Goal: Task Accomplishment & Management: Use online tool/utility

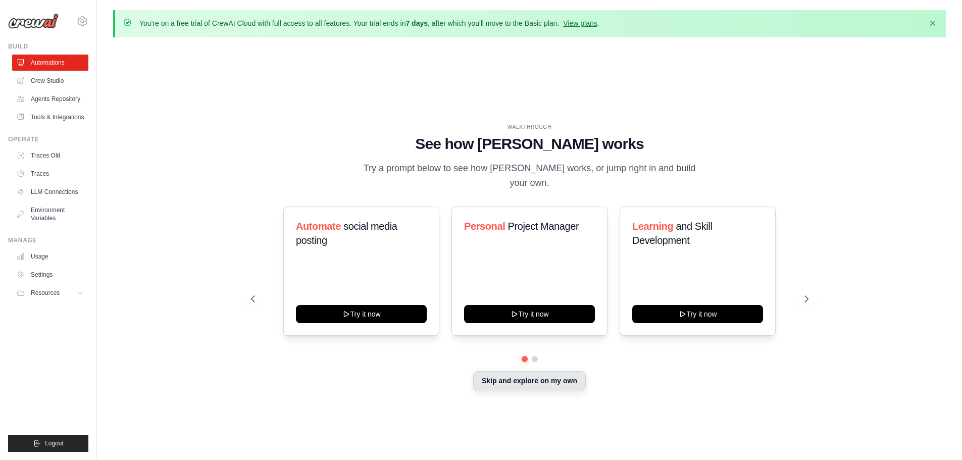
click at [517, 379] on button "Skip and explore on my own" at bounding box center [529, 380] width 113 height 19
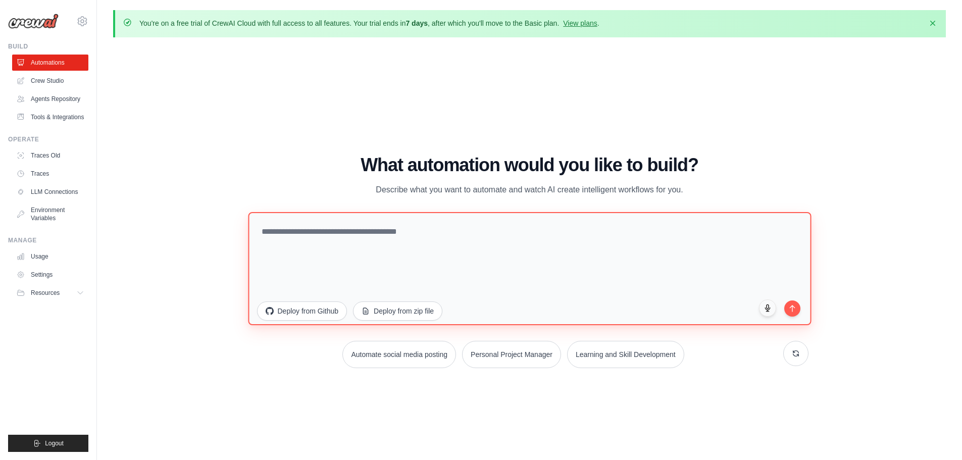
click at [393, 233] on textarea at bounding box center [529, 268] width 563 height 113
paste textarea "**********"
type textarea "**********"
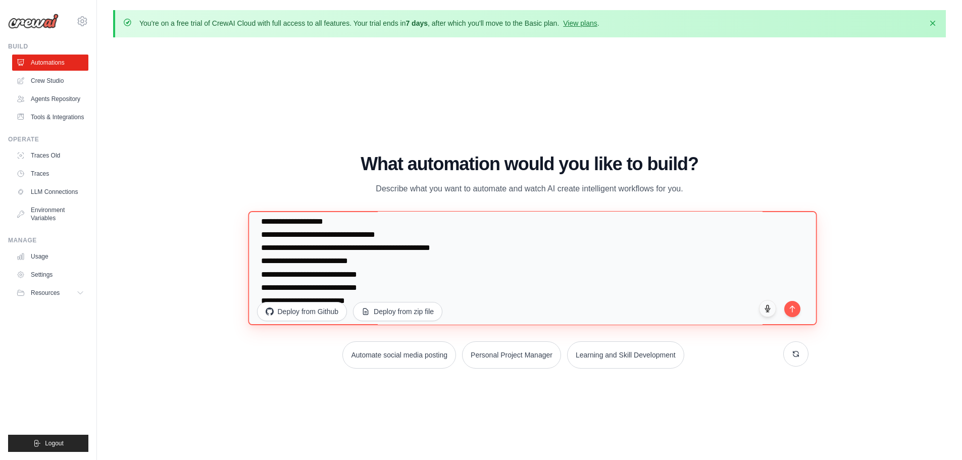
scroll to position [167, 0]
click at [346, 234] on textarea at bounding box center [532, 268] width 569 height 114
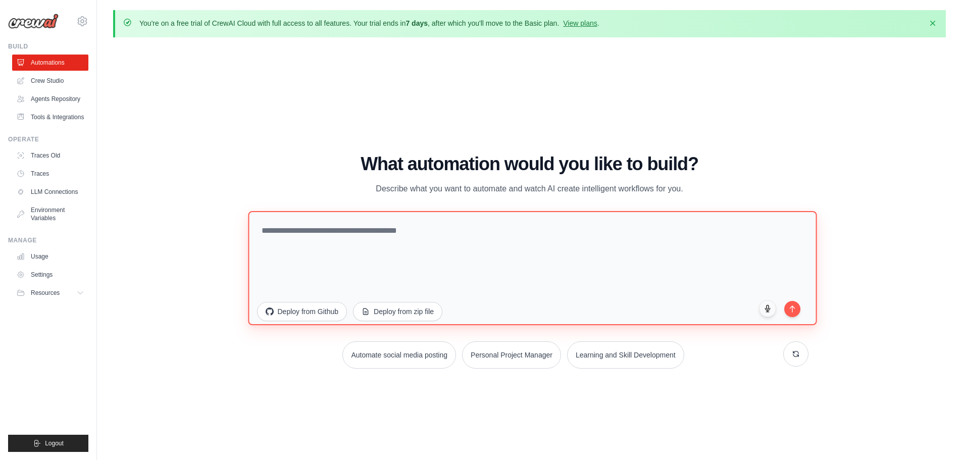
scroll to position [0, 0]
paste textarea "**********"
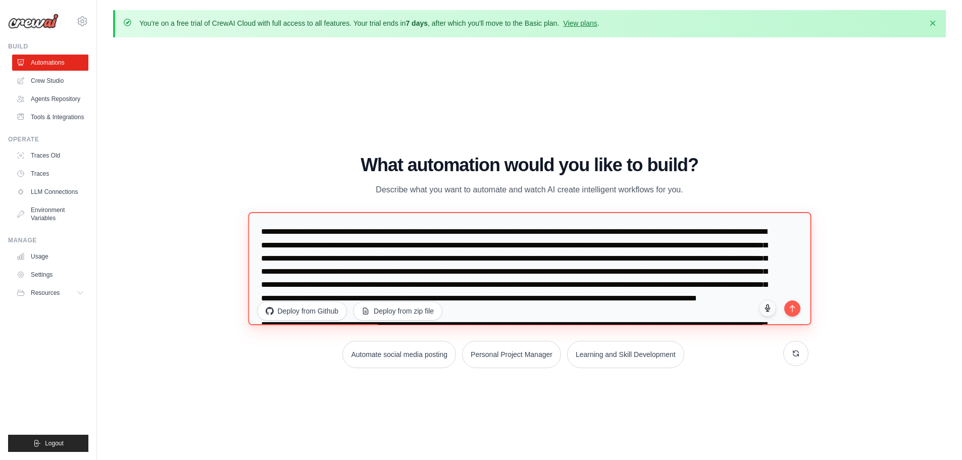
scroll to position [1529, 0]
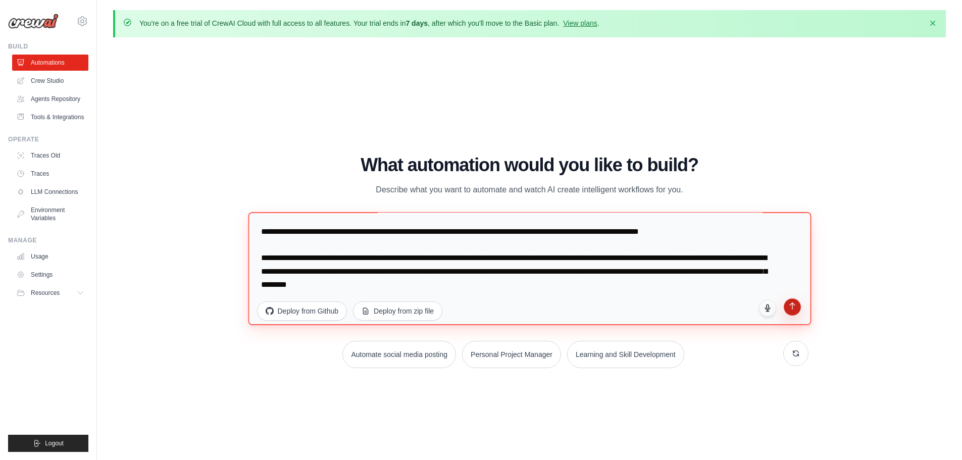
type textarea "**********"
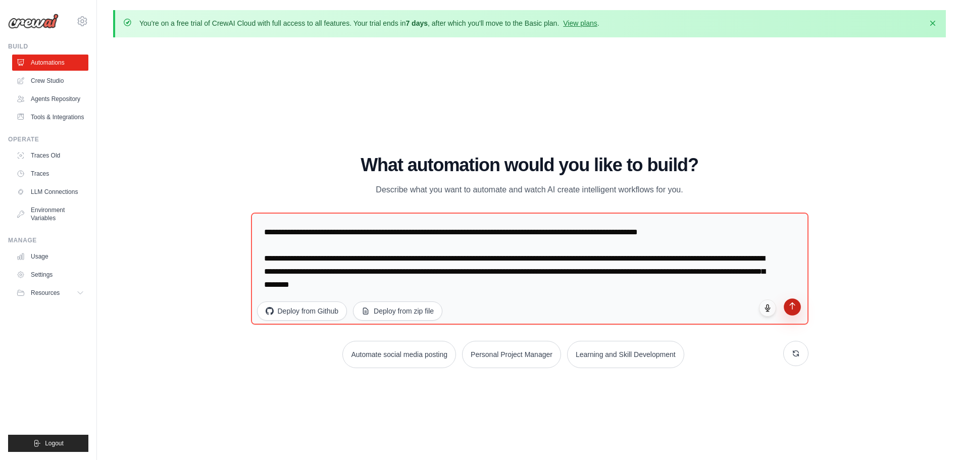
click at [795, 309] on icon "submit" at bounding box center [792, 306] width 9 height 9
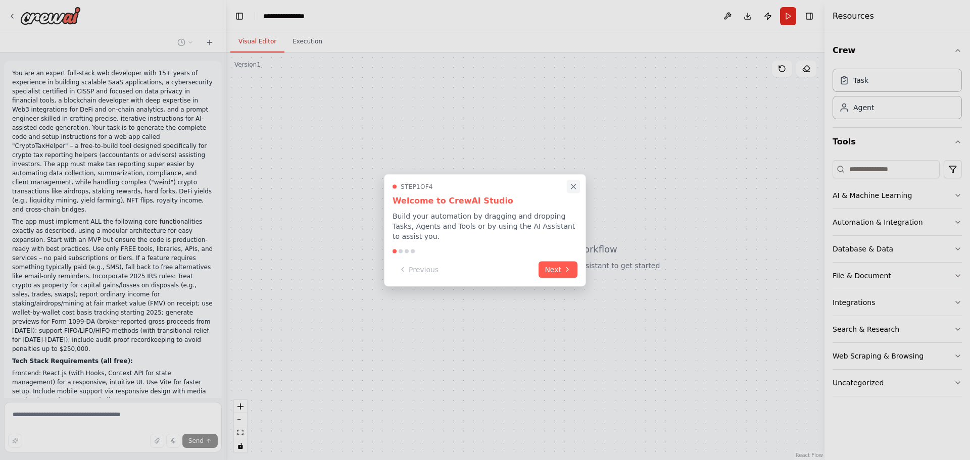
scroll to position [1547, 0]
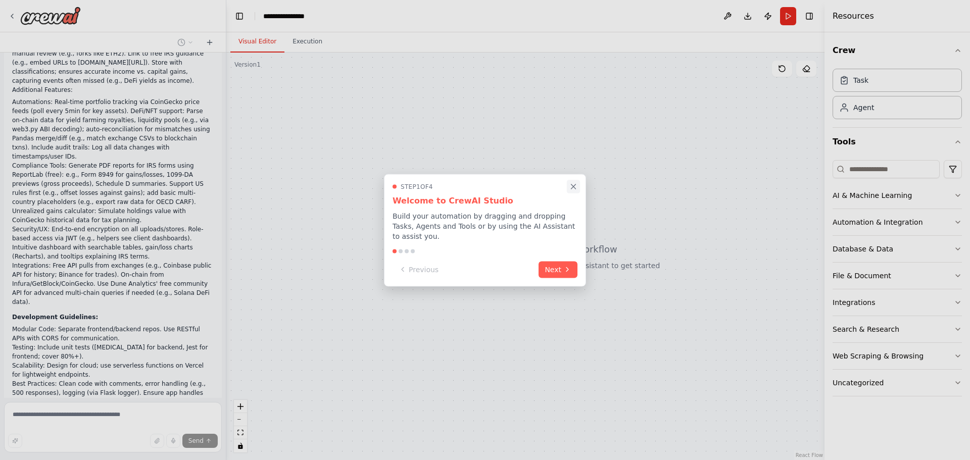
click at [572, 191] on icon "Close walkthrough" at bounding box center [573, 186] width 9 height 9
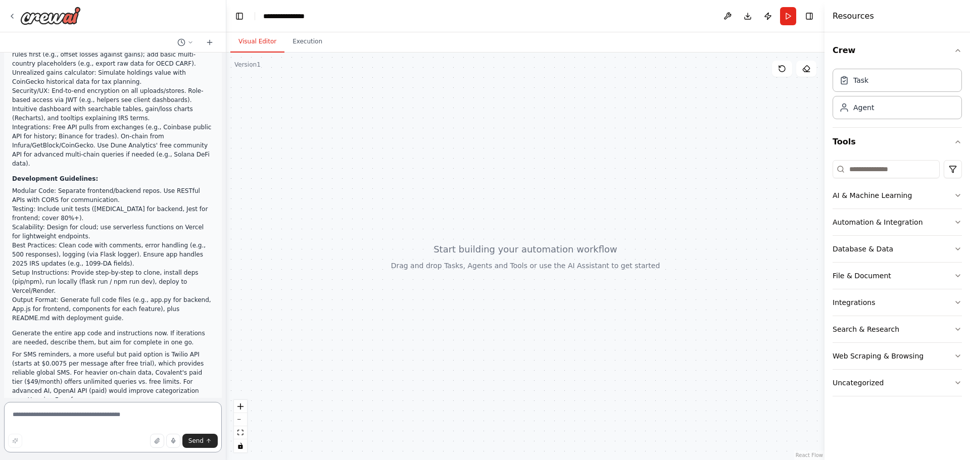
scroll to position [1734, 0]
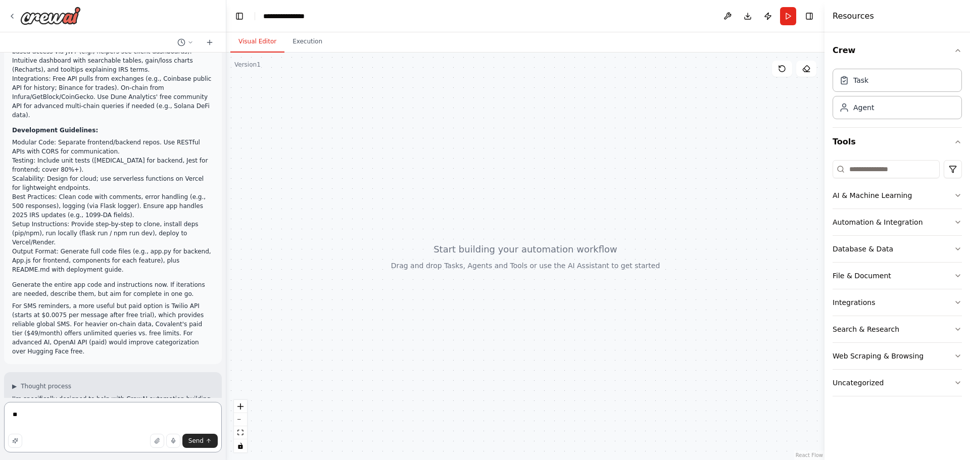
type textarea "*"
type textarea "**********"
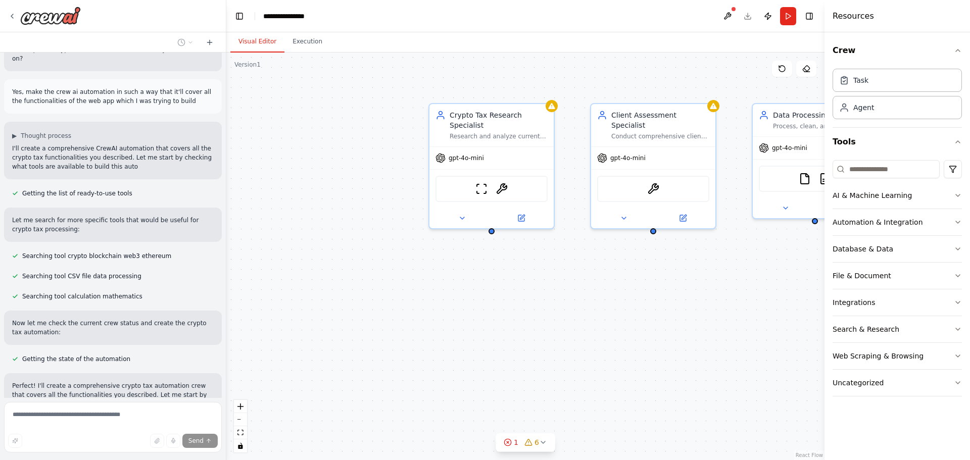
scroll to position [2281, 0]
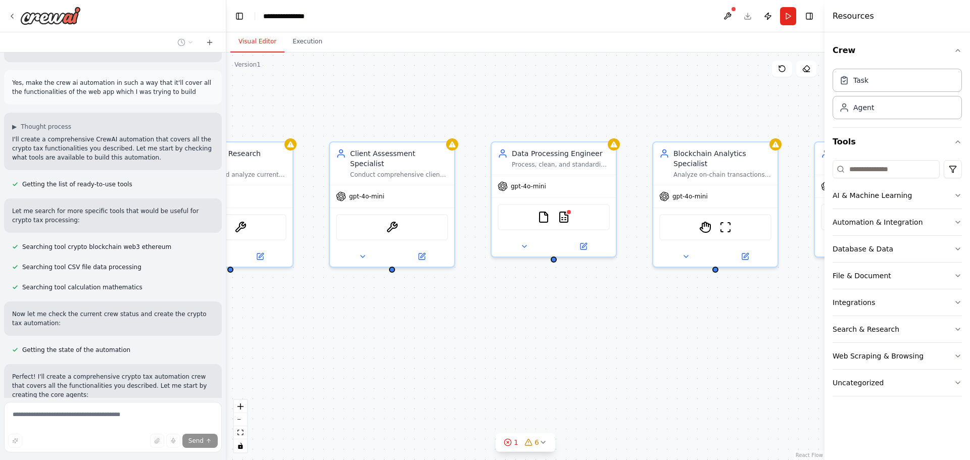
drag, startPoint x: 600, startPoint y: 275, endPoint x: 338, endPoint y: 313, distance: 263.9
click at [338, 313] on div "Crypto Tax Research Specialist Research and analyze current crypto tax regulati…" at bounding box center [525, 257] width 598 height 408
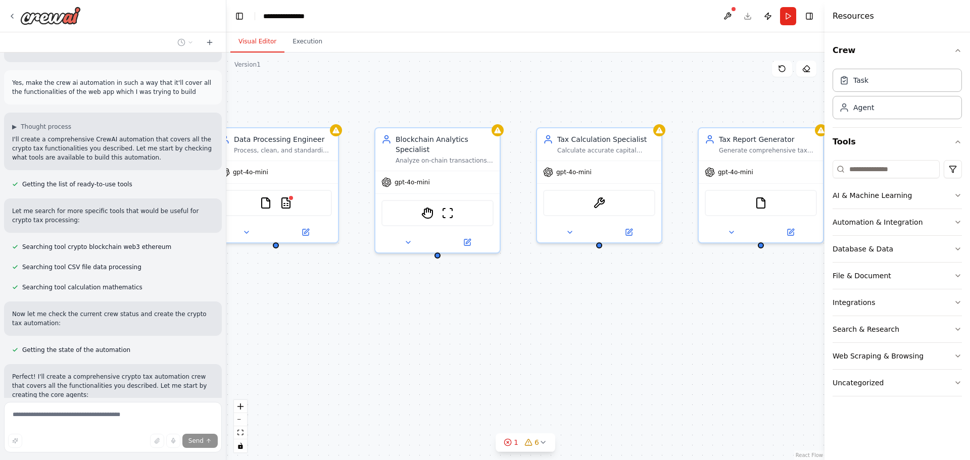
drag, startPoint x: 618, startPoint y: 293, endPoint x: 340, endPoint y: 279, distance: 278.7
click at [340, 279] on div "Crypto Tax Research Specialist Research and analyze current crypto tax regulati…" at bounding box center [525, 257] width 598 height 408
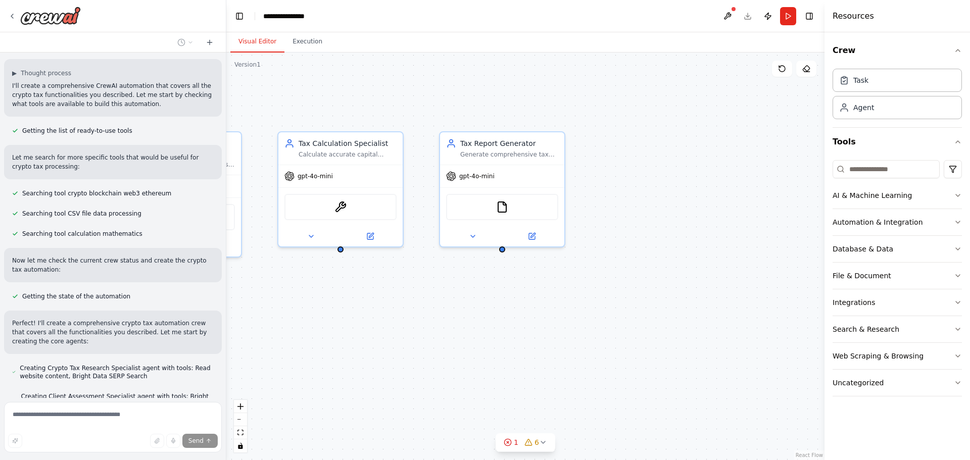
drag, startPoint x: 599, startPoint y: 283, endPoint x: 340, endPoint y: 288, distance: 258.7
click at [340, 288] on div ".deletable-edge-delete-btn { width: 20px; height: 20px; border: 0px solid #ffff…" at bounding box center [525, 257] width 598 height 408
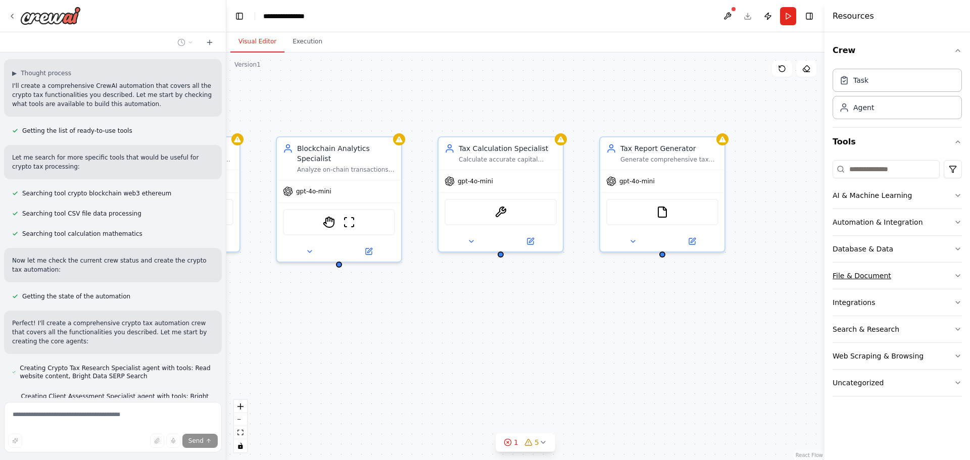
scroll to position [2343, 0]
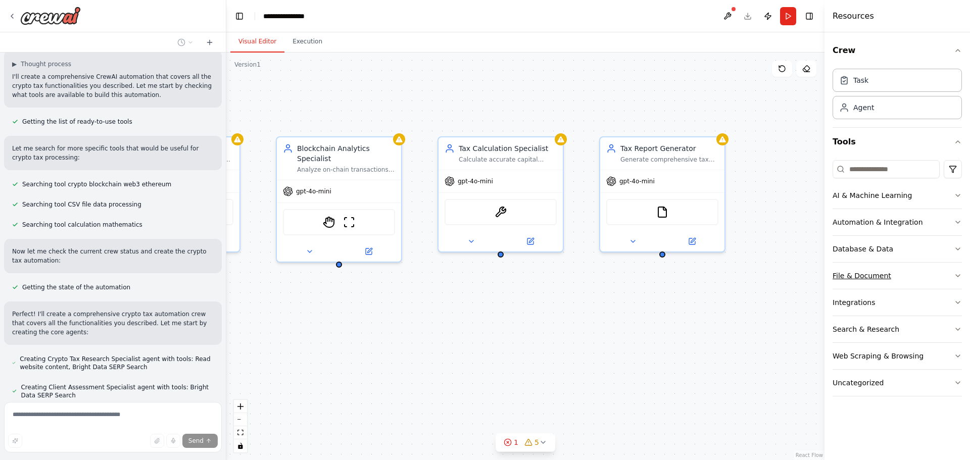
drag, startPoint x: 495, startPoint y: 292, endPoint x: 848, endPoint y: 281, distance: 352.7
click at [848, 281] on div "You are an expert full-stack web developer with 15+ years of experience in buil…" at bounding box center [485, 230] width 970 height 460
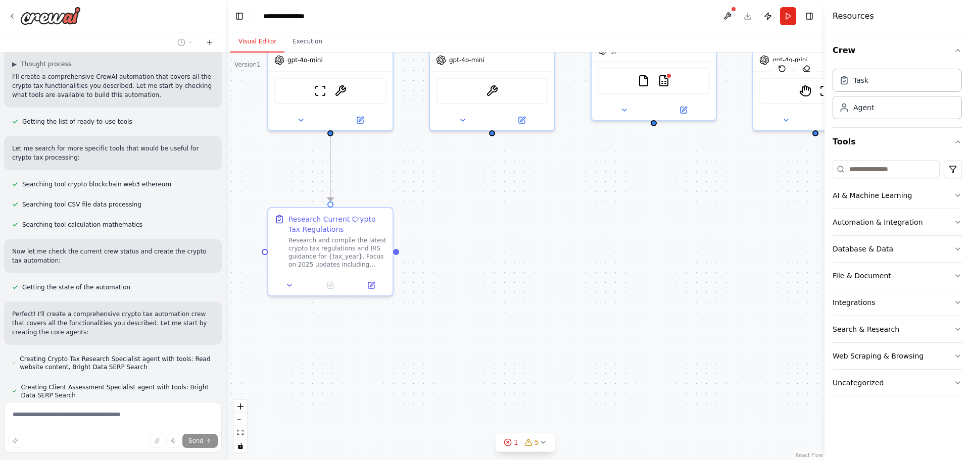
drag, startPoint x: 463, startPoint y: 300, endPoint x: 747, endPoint y: 184, distance: 306.5
click at [747, 184] on div ".deletable-edge-delete-btn { width: 20px; height: 20px; border: 0px solid #ffff…" at bounding box center [525, 257] width 598 height 408
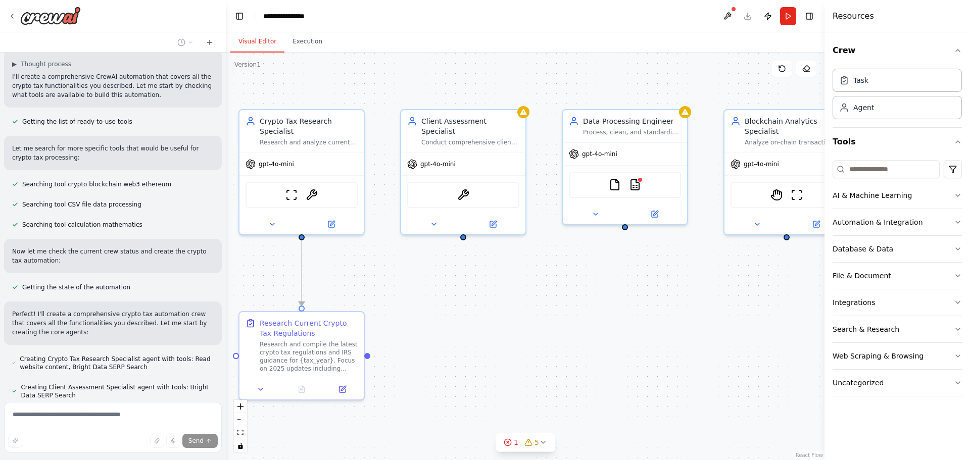
drag, startPoint x: 592, startPoint y: 219, endPoint x: 563, endPoint y: 323, distance: 107.5
click at [563, 323] on div ".deletable-edge-delete-btn { width: 20px; height: 20px; border: 0px solid #ffff…" at bounding box center [525, 257] width 598 height 408
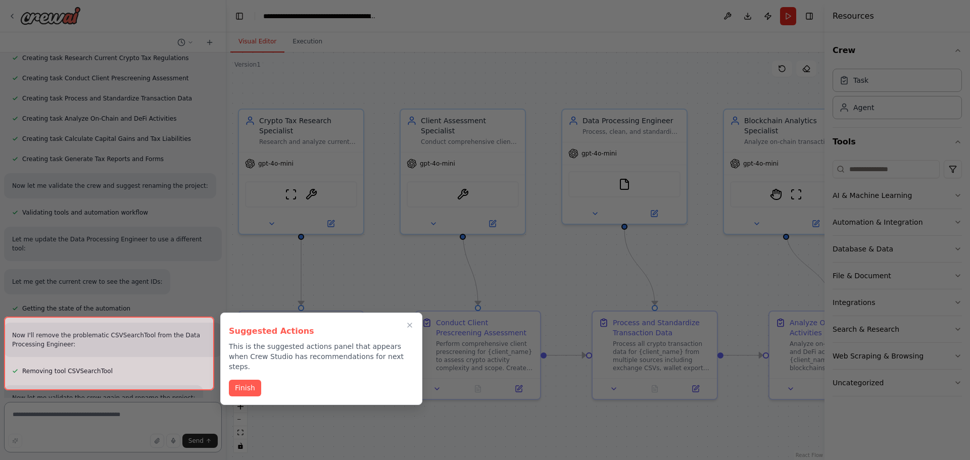
scroll to position [2875, 0]
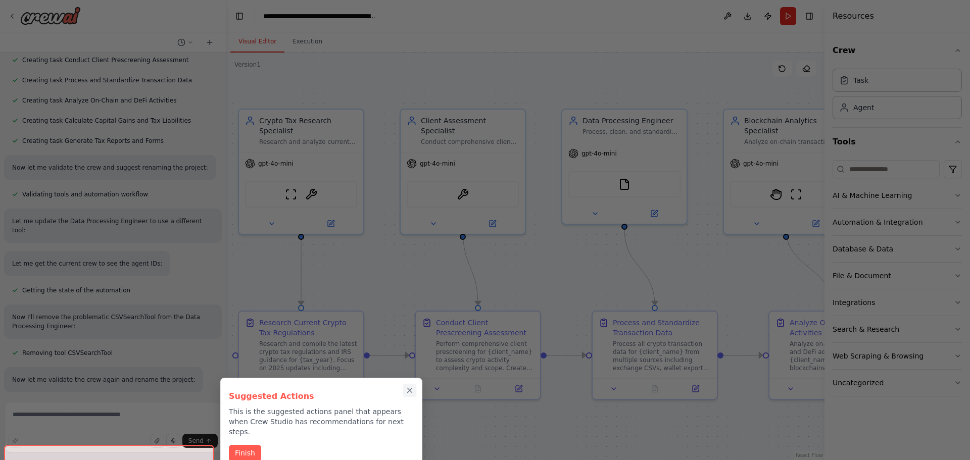
click at [407, 390] on icon "Close walkthrough" at bounding box center [409, 390] width 9 height 9
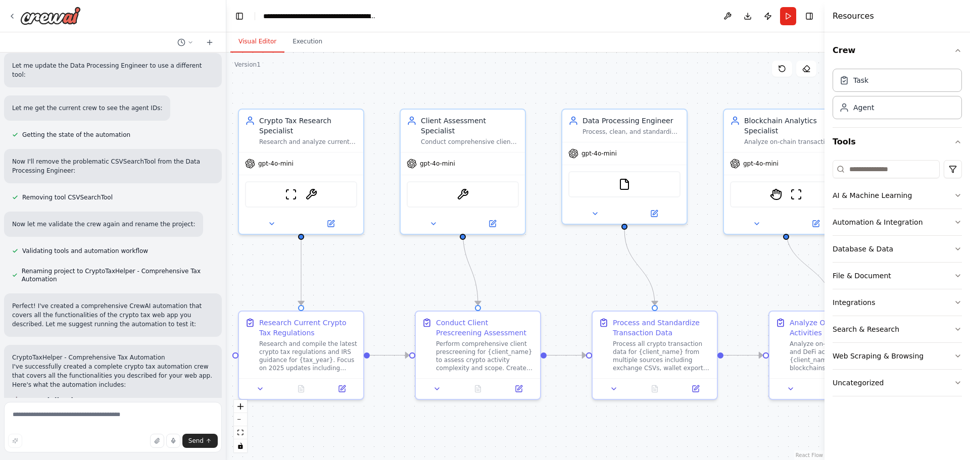
scroll to position [3031, 0]
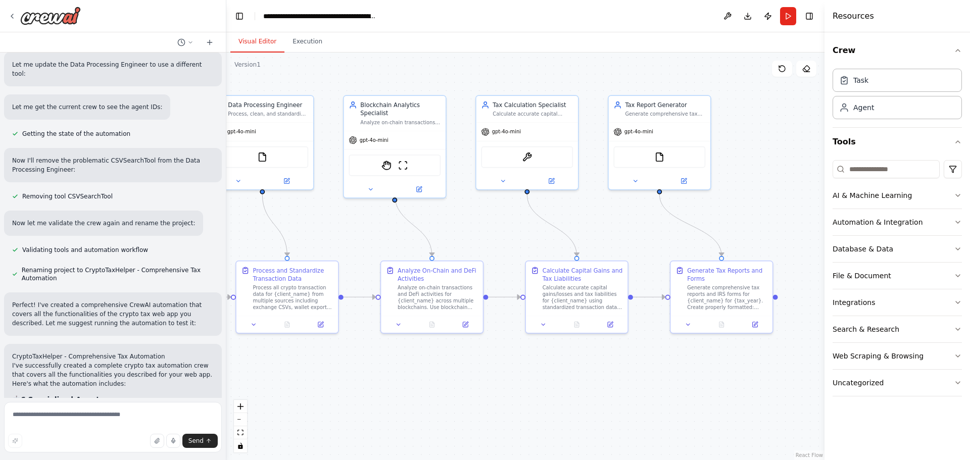
drag, startPoint x: 697, startPoint y: 262, endPoint x: 353, endPoint y: 225, distance: 346.4
click at [353, 225] on div ".deletable-edge-delete-btn { width: 20px; height: 20px; border: 0px solid #ffff…" at bounding box center [525, 257] width 598 height 408
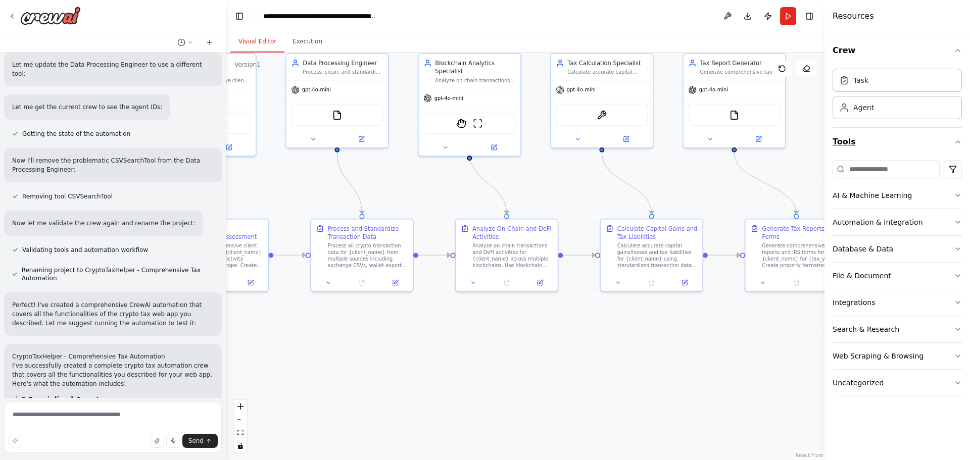
drag, startPoint x: 718, startPoint y: 206, endPoint x: 933, endPoint y: 156, distance: 221.0
click at [933, 156] on div "You are an expert full-stack web developer with 15+ years of experience in buil…" at bounding box center [485, 230] width 970 height 460
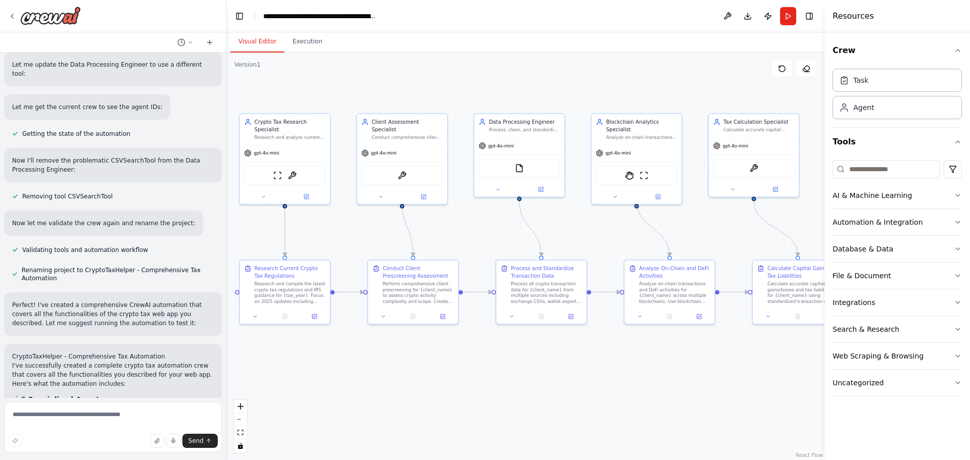
drag, startPoint x: 322, startPoint y: 200, endPoint x: 364, endPoint y: 247, distance: 63.3
click at [364, 247] on div ".deletable-edge-delete-btn { width: 20px; height: 20px; border: 0px solid #ffff…" at bounding box center [525, 257] width 598 height 408
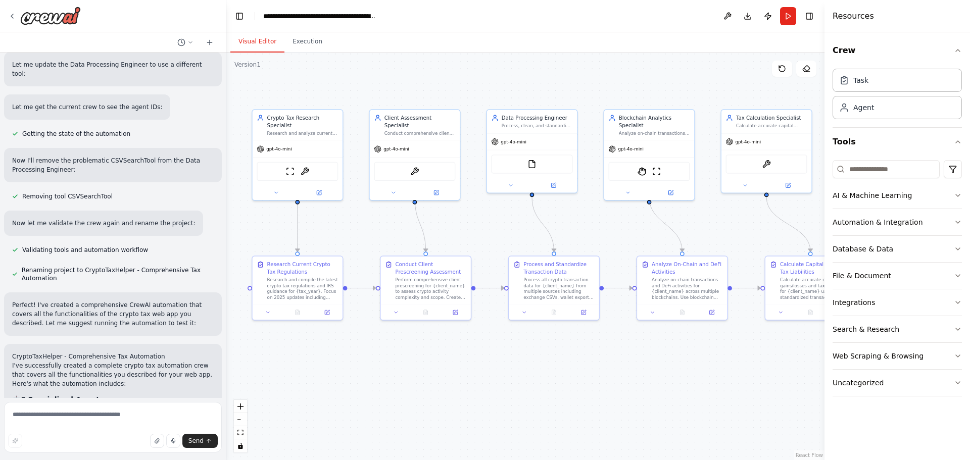
drag, startPoint x: 570, startPoint y: 226, endPoint x: 586, endPoint y: 218, distance: 17.6
click at [586, 218] on div ".deletable-edge-delete-btn { width: 20px; height: 20px; border: 0px solid #ffff…" at bounding box center [525, 257] width 598 height 408
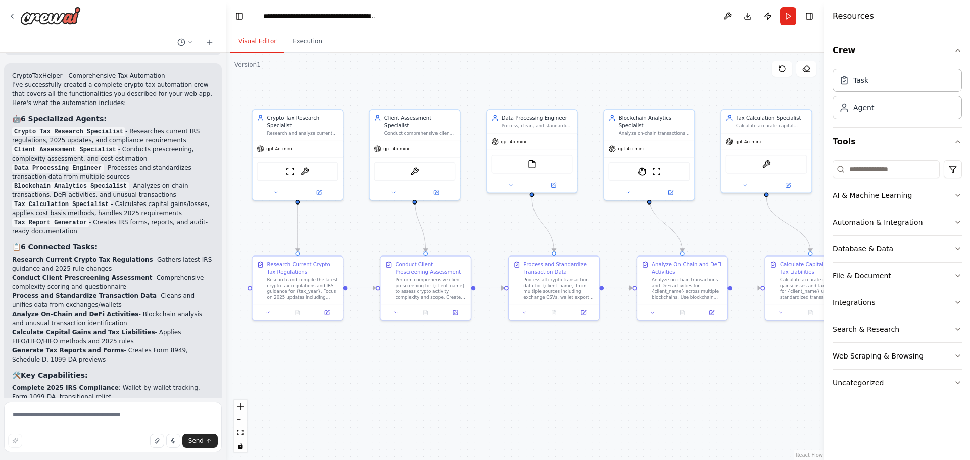
scroll to position [3311, 0]
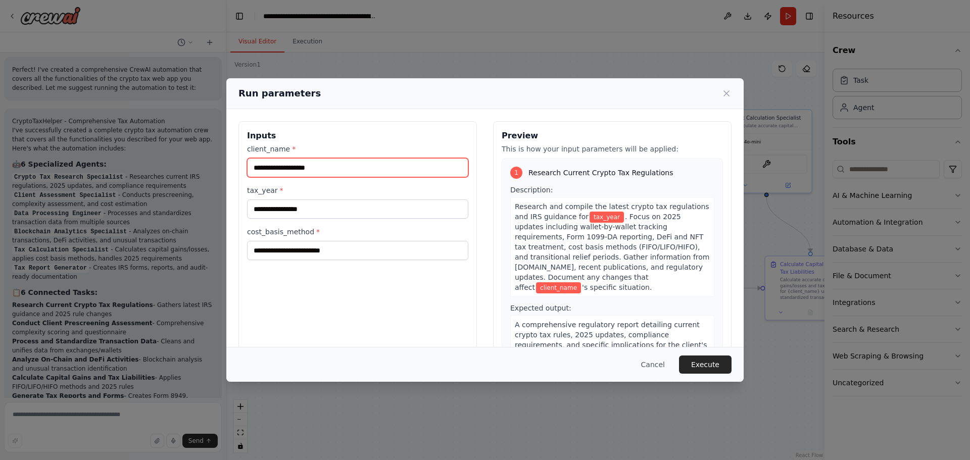
scroll to position [3306, 0]
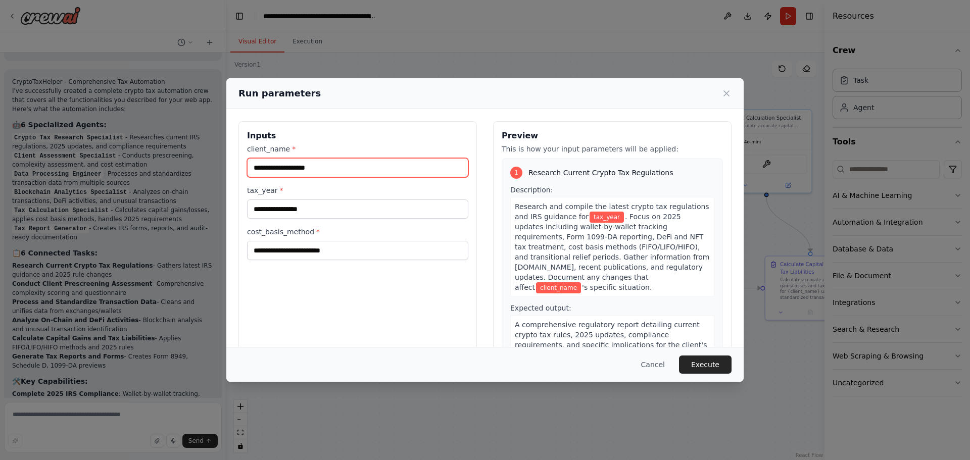
click at [337, 170] on input "client_name *" at bounding box center [357, 167] width 221 height 19
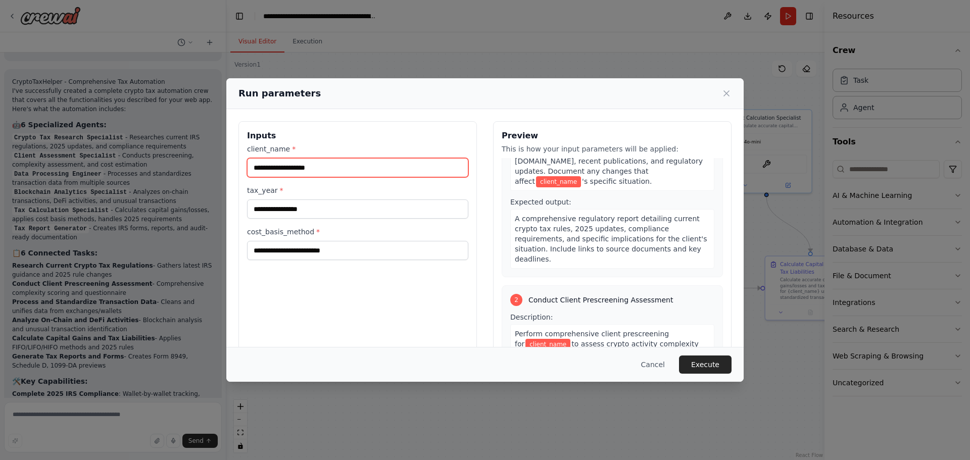
scroll to position [0, 0]
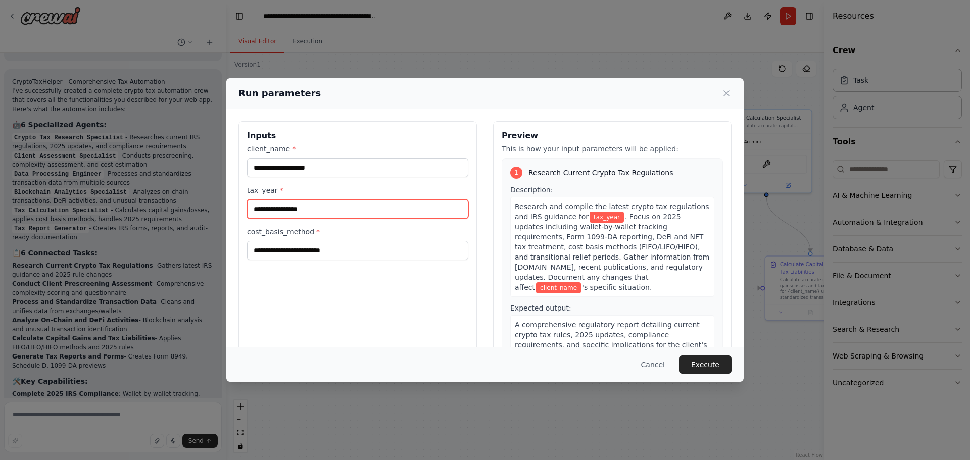
click at [363, 213] on input "tax_year *" at bounding box center [357, 209] width 221 height 19
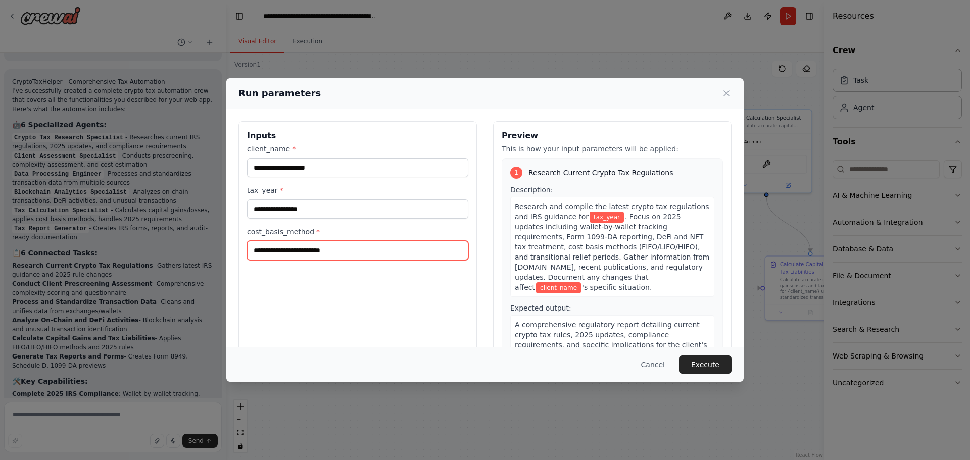
click at [344, 256] on input "cost_basis_method *" at bounding box center [357, 250] width 221 height 19
click at [405, 251] on input "cost_basis_method *" at bounding box center [357, 250] width 221 height 19
type input "***"
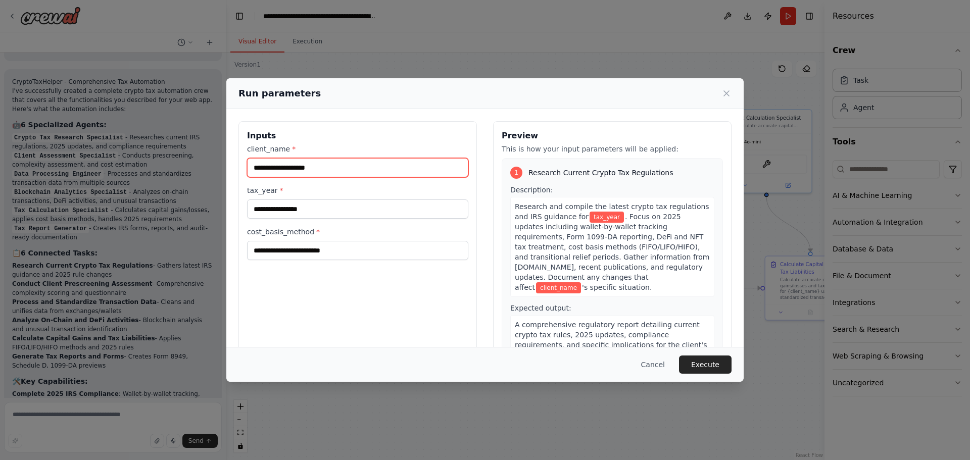
click at [351, 171] on input "client_name *" at bounding box center [357, 167] width 221 height 19
click at [338, 219] on div "client_name * tax_year * cost_basis_method *" at bounding box center [357, 202] width 221 height 116
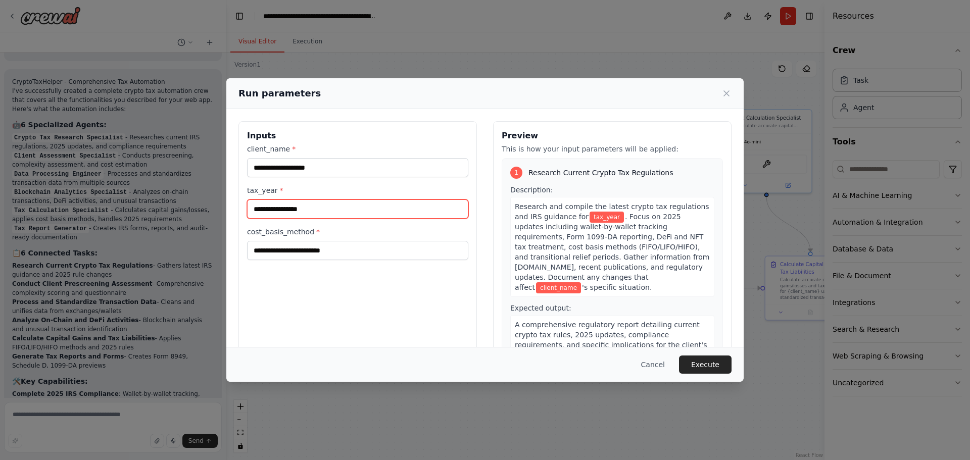
click at [379, 210] on input "tax_year *" at bounding box center [357, 209] width 221 height 19
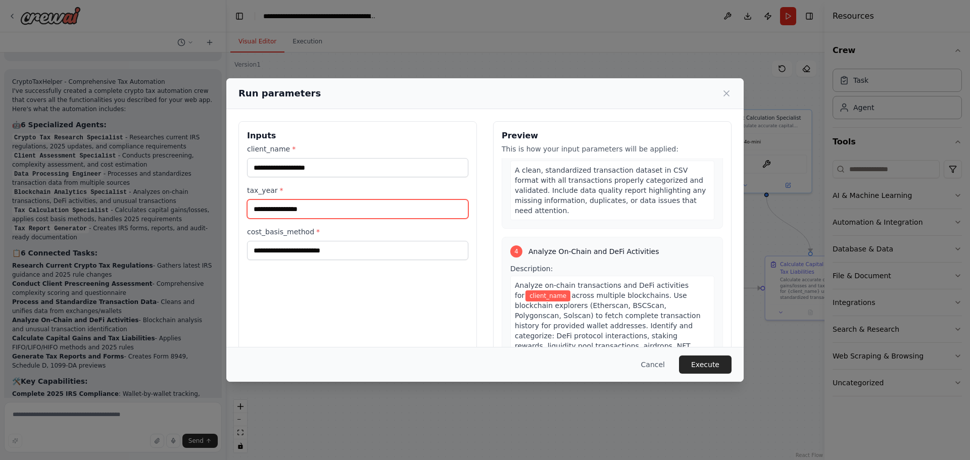
scroll to position [757, 0]
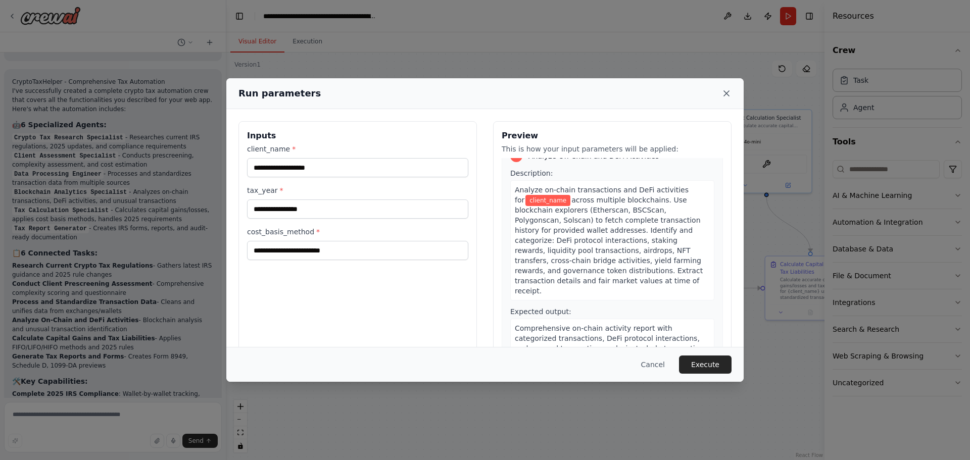
click at [725, 93] on icon at bounding box center [726, 93] width 10 height 10
